Goal: Transaction & Acquisition: Purchase product/service

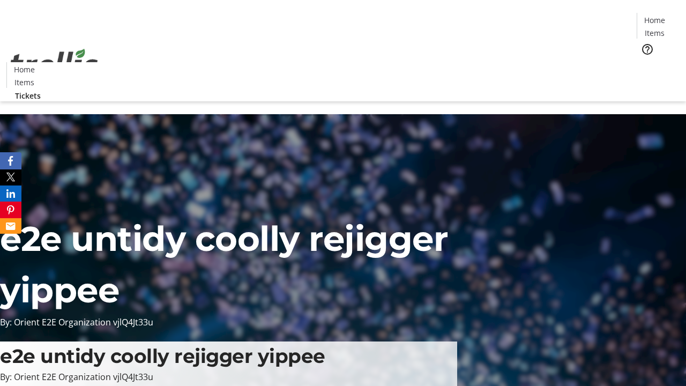
click at [645, 62] on span "Tickets" at bounding box center [658, 67] width 26 height 11
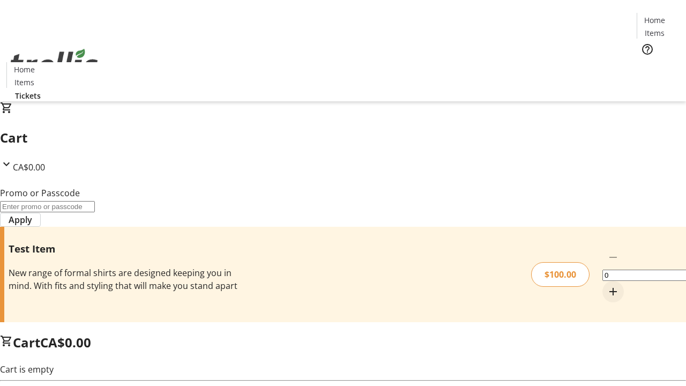
click at [607, 285] on mat-icon "Increment by one" at bounding box center [613, 291] width 13 height 13
type input "1"
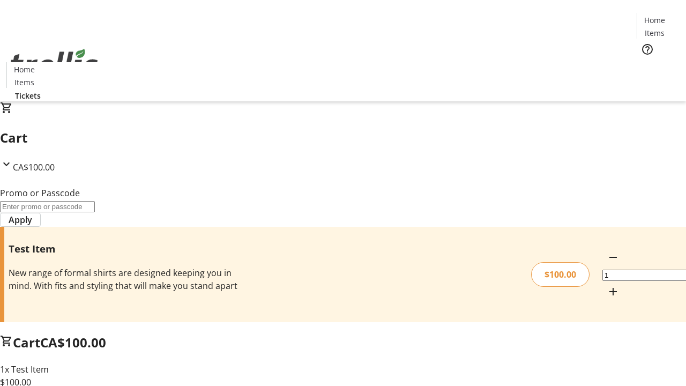
type input "PERCENT"
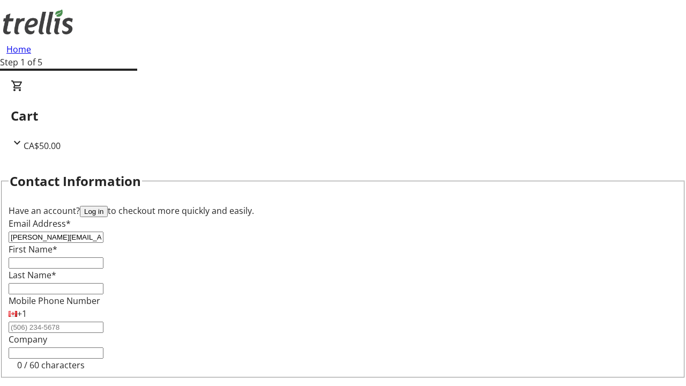
type input "[PERSON_NAME][EMAIL_ADDRESS][DOMAIN_NAME]"
type input "[PERSON_NAME]"
type input "Kuvalis"
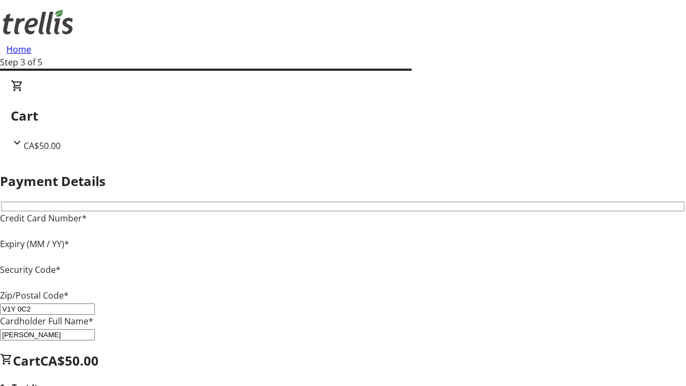
type input "V1Y 0C2"
